Goal: Find specific page/section: Find specific page/section

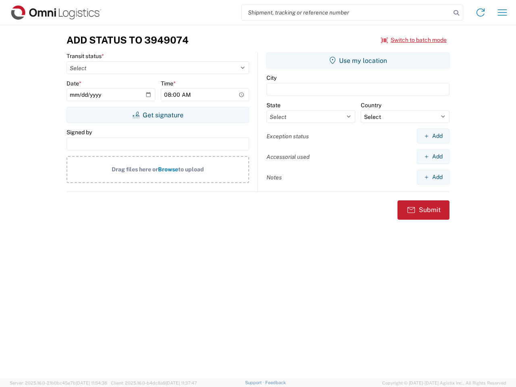
click at [346, 13] on input "search" at bounding box center [346, 12] width 209 height 15
click at [457, 13] on icon at bounding box center [456, 12] width 11 height 11
click at [481, 13] on icon at bounding box center [480, 12] width 13 height 13
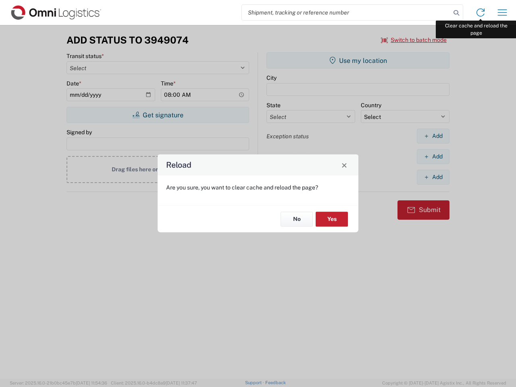
click at [503, 13] on div "Reload Are you sure, you want to clear cache and reload the page? No Yes" at bounding box center [258, 193] width 516 height 387
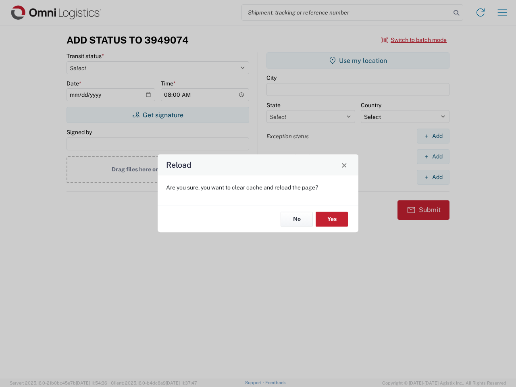
click at [414, 40] on div "Reload Are you sure, you want to clear cache and reload the page? No Yes" at bounding box center [258, 193] width 516 height 387
click at [158, 115] on div "Reload Are you sure, you want to clear cache and reload the page? No Yes" at bounding box center [258, 193] width 516 height 387
click at [358, 61] on div "Reload Are you sure, you want to clear cache and reload the page? No Yes" at bounding box center [258, 193] width 516 height 387
click at [433, 136] on div "Reload Are you sure, you want to clear cache and reload the page? No Yes" at bounding box center [258, 193] width 516 height 387
click at [433, 157] on div "Reload Are you sure, you want to clear cache and reload the page? No Yes" at bounding box center [258, 193] width 516 height 387
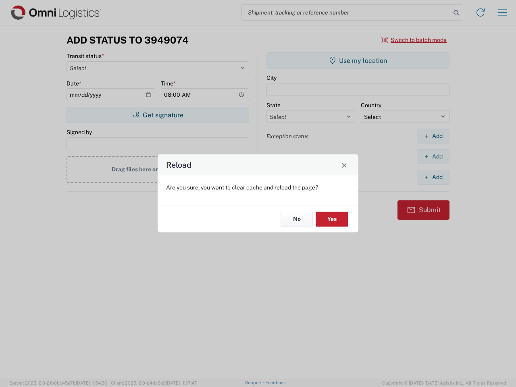
click at [433, 177] on div "Reload Are you sure, you want to clear cache and reload the page? No Yes" at bounding box center [258, 193] width 516 height 387
